Goal: Task Accomplishment & Management: Use online tool/utility

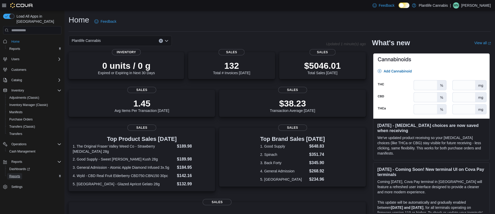
click at [12, 173] on span "Reports" at bounding box center [14, 176] width 11 height 6
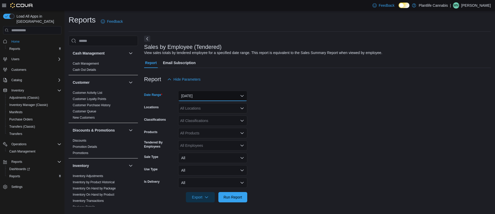
click at [187, 97] on button "[DATE]" at bounding box center [212, 96] width 69 height 10
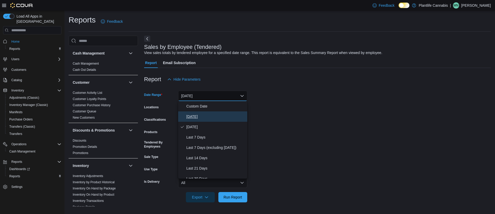
click at [185, 116] on button "[DATE]" at bounding box center [212, 116] width 69 height 10
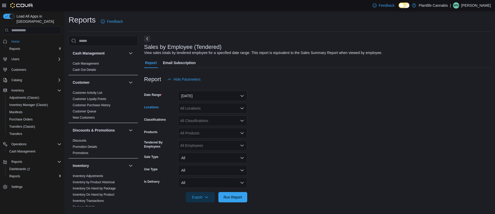
click at [191, 109] on div "All Locations" at bounding box center [212, 108] width 69 height 10
type input "***"
click at [224, 196] on span "Run Report" at bounding box center [233, 196] width 19 height 5
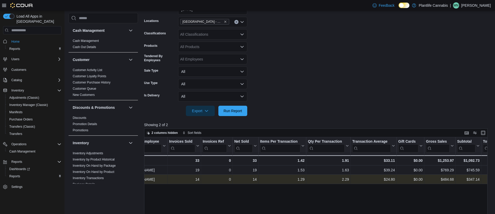
scroll to position [0, 21]
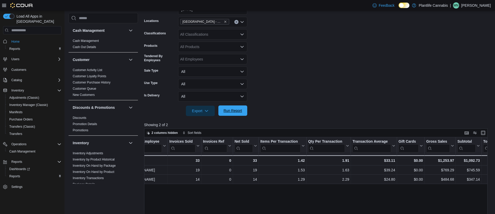
click at [229, 111] on span "Run Report" at bounding box center [233, 110] width 19 height 5
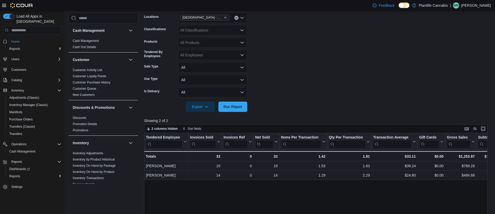
scroll to position [91, 0]
